Goal: Information Seeking & Learning: Check status

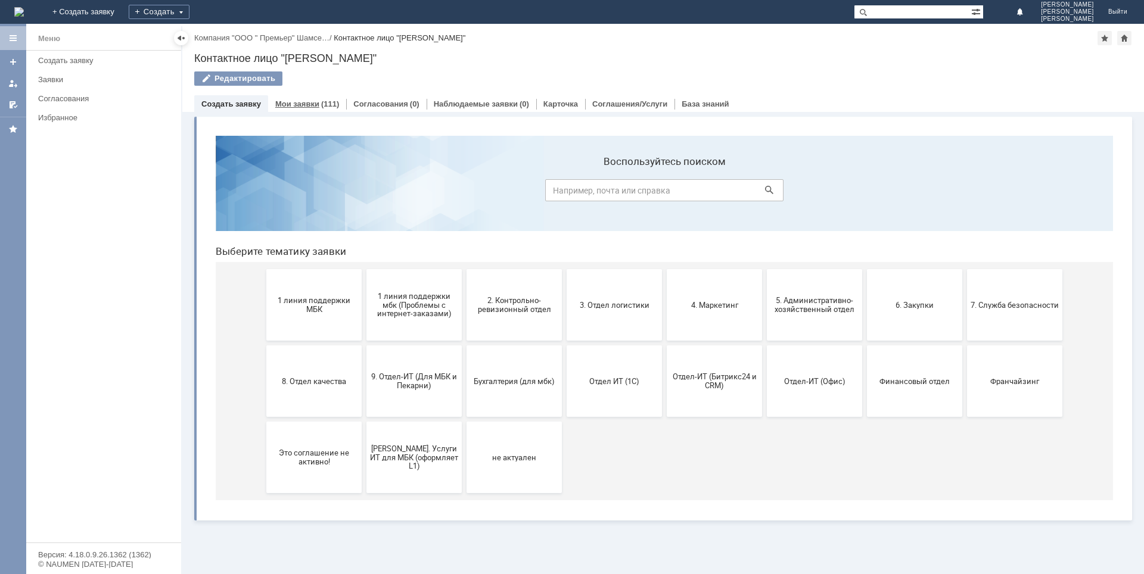
click at [295, 100] on link "Мои заявки" at bounding box center [297, 104] width 44 height 9
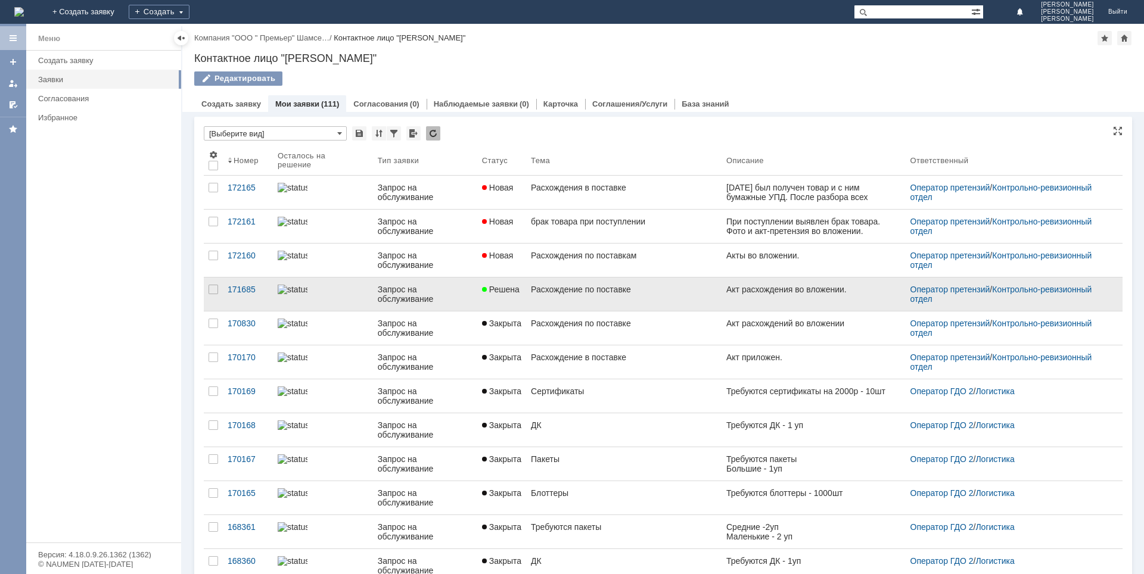
click at [585, 290] on div "Расхождение по поставке" at bounding box center [624, 290] width 186 height 10
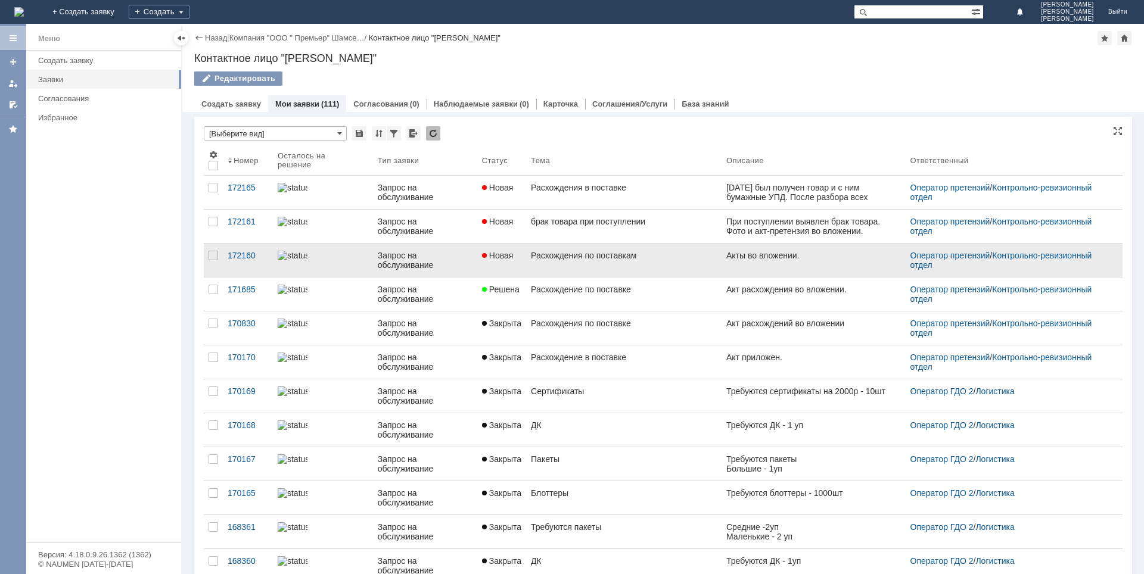
click at [542, 260] on link "Расхождения по поставкам" at bounding box center [623, 260] width 195 height 33
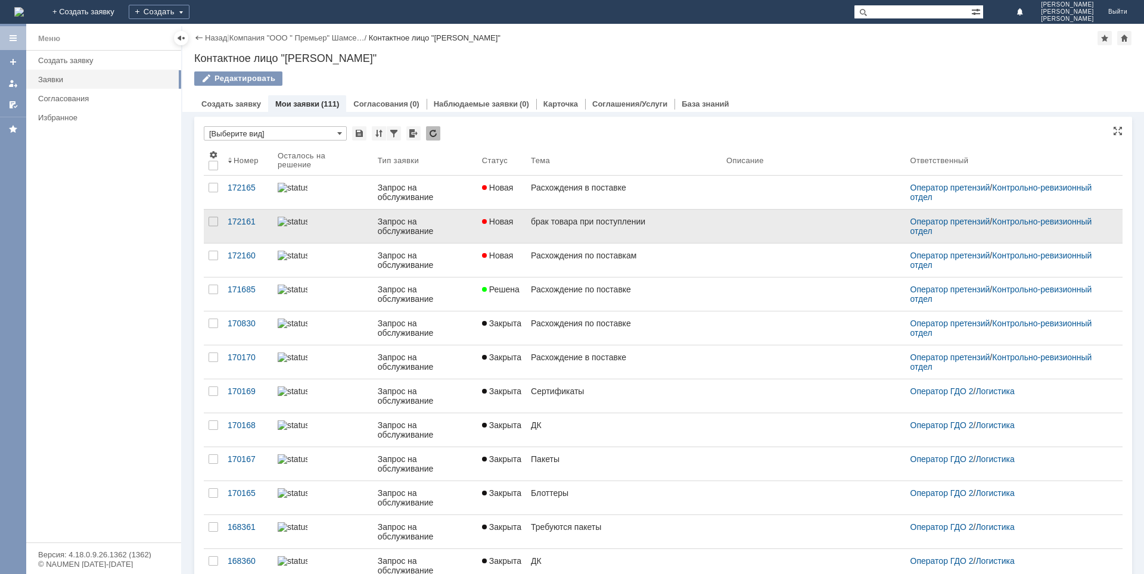
click at [561, 219] on div "брак товара при поступлении" at bounding box center [624, 222] width 186 height 10
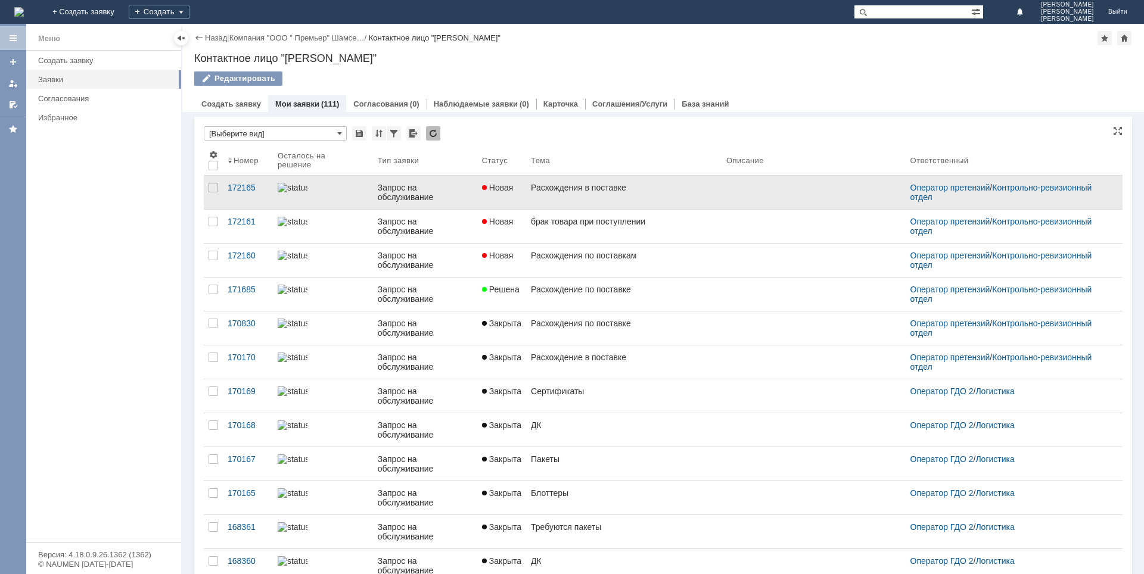
click at [539, 181] on link "Расхождения в поставке" at bounding box center [623, 192] width 195 height 33
